Goal: Browse casually: Explore the website without a specific task or goal

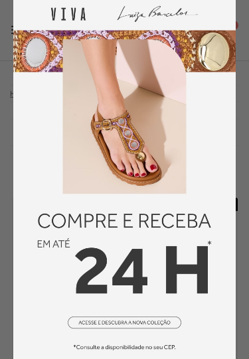
scroll to position [37, 0]
click at [207, 253] on img at bounding box center [124, 179] width 223 height 363
click at [233, 6] on img at bounding box center [124, 179] width 223 height 363
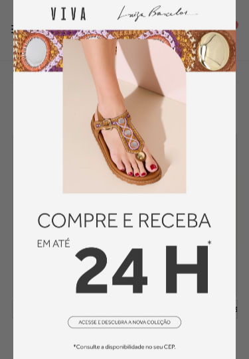
click at [149, 288] on img at bounding box center [124, 179] width 223 height 363
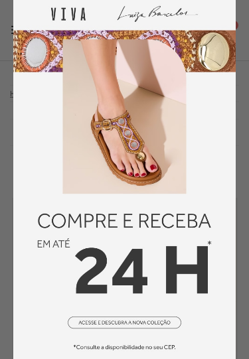
click at [131, 343] on img at bounding box center [124, 179] width 223 height 363
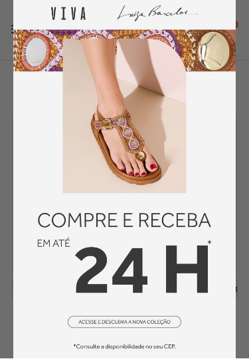
scroll to position [83, 0]
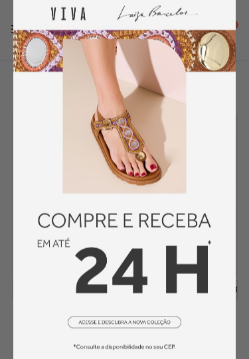
click at [195, 255] on img at bounding box center [124, 179] width 223 height 363
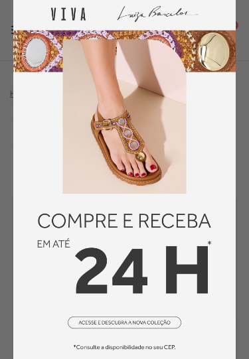
click at [48, 240] on img at bounding box center [124, 179] width 223 height 363
click at [154, 318] on img at bounding box center [124, 179] width 223 height 363
